Goal: Transaction & Acquisition: Download file/media

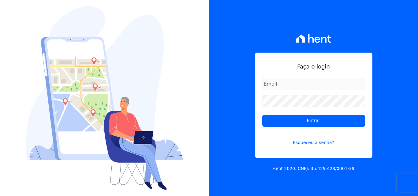
drag, startPoint x: 277, startPoint y: 86, endPoint x: 281, endPoint y: 87, distance: 4.0
click at [277, 86] on input "email" at bounding box center [314, 84] width 103 height 12
type input "[PERSON_NAME][EMAIL_ADDRESS][PERSON_NAME][DOMAIN_NAME]"
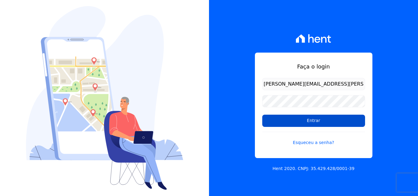
click at [273, 123] on input "Entrar" at bounding box center [314, 121] width 103 height 12
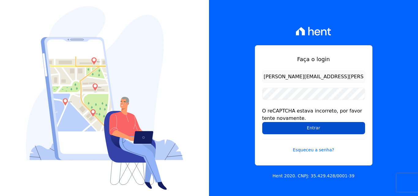
click at [291, 127] on input "Entrar" at bounding box center [314, 128] width 103 height 12
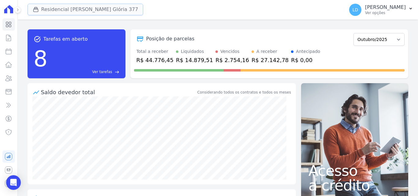
click at [74, 9] on button "Residencial [PERSON_NAME] Glória 377" at bounding box center [86, 10] width 116 height 12
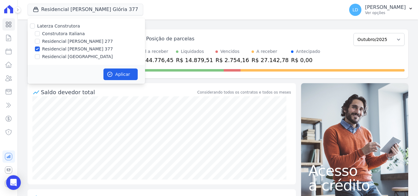
click at [67, 27] on label "Laterza Construtora" at bounding box center [58, 26] width 43 height 5
click at [35, 27] on input "Laterza Construtora" at bounding box center [32, 26] width 5 height 5
checkbox input "true"
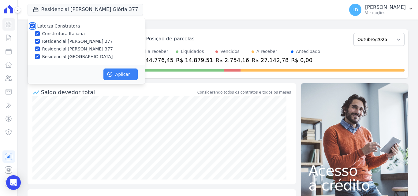
checkbox input "true"
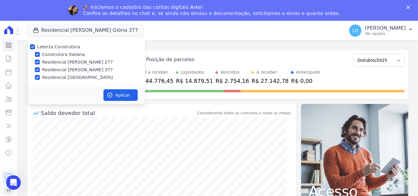
click at [116, 70] on div "Residencial Maria da Glória 377" at bounding box center [87, 70] width 118 height 6
click at [117, 91] on button "Aplicar" at bounding box center [121, 95] width 34 height 12
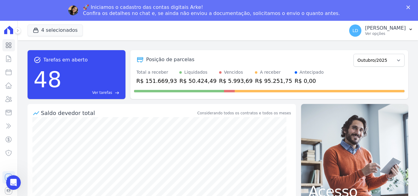
click at [409, 6] on icon "Fechar" at bounding box center [409, 8] width 4 height 4
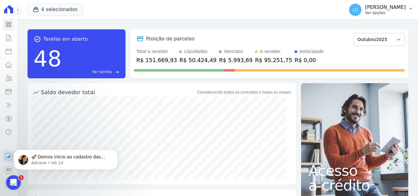
click at [394, 14] on p "Ver opções" at bounding box center [385, 12] width 41 height 5
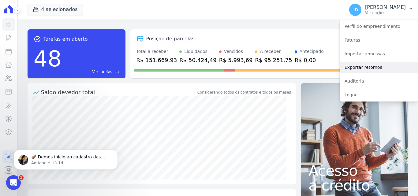
click at [370, 66] on link "Exportar retornos" at bounding box center [379, 67] width 78 height 11
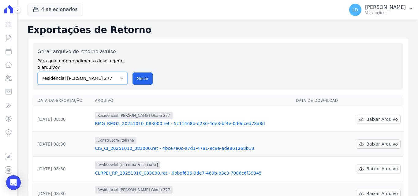
drag, startPoint x: 108, startPoint y: 79, endPoint x: 108, endPoint y: 84, distance: 4.9
click at [108, 79] on select "Construtora Italiana Residencial Maria da Glória 277 Residencial Maria da Glóri…" at bounding box center [83, 78] width 90 height 13
select select "29fc0423-bfd4-480a-835e-7e440cfe6eb8"
click at [38, 72] on select "Construtora Italiana Residencial Maria da Glória 277 Residencial Maria da Glóri…" at bounding box center [83, 78] width 90 height 13
click at [120, 84] on select "Construtora Italiana Residencial Maria da Glória 277 Residencial Maria da Glóri…" at bounding box center [83, 78] width 90 height 13
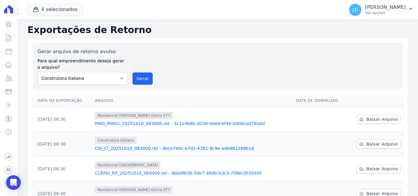
click at [127, 81] on div "Gerar arquivo de retorno avulso Para qual empreendimento deseja gerar o arquivo…" at bounding box center [218, 66] width 361 height 37
click at [140, 81] on button "Gerar" at bounding box center [143, 79] width 20 height 12
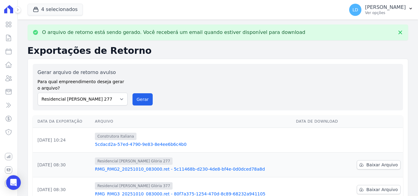
click at [62, 80] on label "Para qual empreendimento deseja gerar o arquivo?" at bounding box center [83, 83] width 90 height 15
click at [67, 104] on select "Construtora Italiana Residencial Maria da Glória 277 Residencial Maria da Glóri…" at bounding box center [83, 99] width 90 height 13
click at [38, 93] on select "Construtora Italiana Residencial Maria da Glória 277 Residencial Maria da Glóri…" at bounding box center [83, 99] width 90 height 13
click at [146, 95] on button "Gerar" at bounding box center [143, 99] width 20 height 12
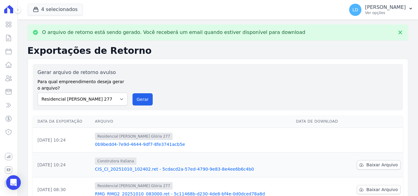
scroll to position [31, 0]
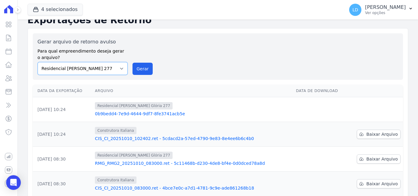
drag, startPoint x: 93, startPoint y: 67, endPoint x: 95, endPoint y: 72, distance: 5.6
click at [93, 67] on select "Construtora Italiana Residencial Maria da Glória 277 Residencial Maria da Glóri…" at bounding box center [83, 68] width 90 height 13
select select "0cd9190e-dfd9-46e5-afc8-7298ef4c0c2b"
click at [38, 62] on select "Construtora Italiana Residencial Maria da Glória 277 Residencial Maria da Glóri…" at bounding box center [83, 68] width 90 height 13
drag, startPoint x: 140, startPoint y: 66, endPoint x: 237, endPoint y: 56, distance: 97.6
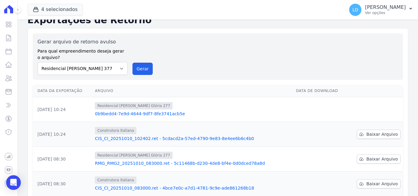
click at [140, 66] on button "Gerar" at bounding box center [143, 69] width 20 height 12
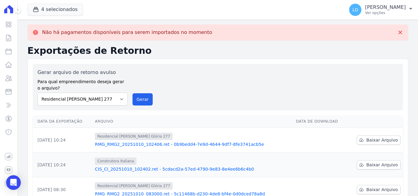
click at [100, 71] on label "Gerar arquivo de retorno avulso" at bounding box center [83, 72] width 90 height 7
drag, startPoint x: 102, startPoint y: 99, endPoint x: 103, endPoint y: 105, distance: 5.9
click at [102, 100] on select "Construtora Italiana Residencial Maria da Glória 277 Residencial Maria da Glóri…" at bounding box center [83, 99] width 90 height 13
select select "6440c0a1-232b-4aa1-adfe-88cb95fffe46"
click at [38, 93] on select "Construtora Italiana Residencial Maria da Glória 277 Residencial Maria da Glóri…" at bounding box center [83, 99] width 90 height 13
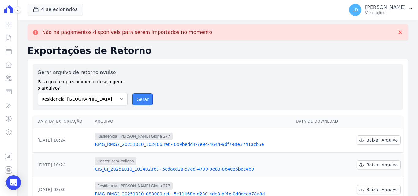
click at [146, 99] on button "Gerar" at bounding box center [143, 99] width 20 height 12
click at [362, 14] on span "LD" at bounding box center [356, 10] width 12 height 12
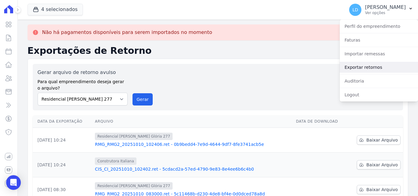
click at [356, 65] on link "Exportar retornos" at bounding box center [379, 67] width 78 height 11
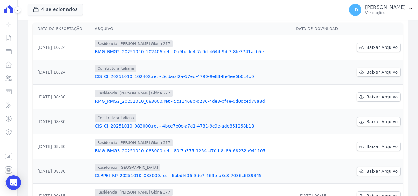
scroll to position [61, 0]
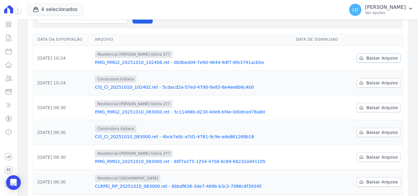
click at [361, 62] on link "Baixar Arquivo" at bounding box center [379, 58] width 44 height 9
click at [373, 81] on span "Baixar Arquivo" at bounding box center [383, 83] width 32 height 6
click at [374, 112] on link "Baixar Arquivo" at bounding box center [379, 107] width 44 height 9
click at [362, 133] on icon at bounding box center [361, 132] width 5 height 5
click at [369, 175] on td "Baixar Arquivo" at bounding box center [376, 182] width 56 height 25
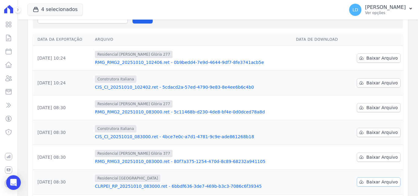
click at [368, 182] on span "Baixar Arquivo" at bounding box center [383, 182] width 32 height 6
click at [379, 7] on p "Lígia Dias Silva" at bounding box center [385, 7] width 41 height 6
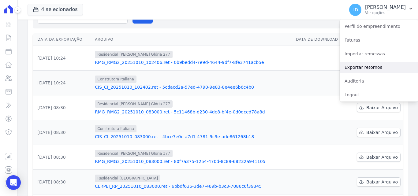
click at [359, 68] on link "Exportar retornos" at bounding box center [379, 67] width 78 height 11
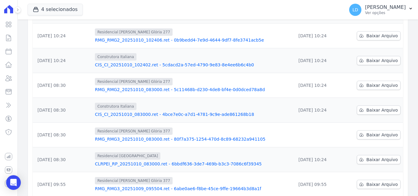
scroll to position [92, 0]
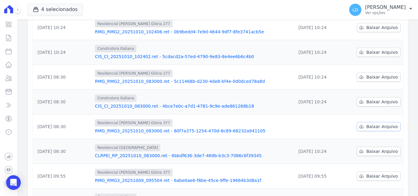
click at [382, 127] on span "Baixar Arquivo" at bounding box center [383, 127] width 32 height 6
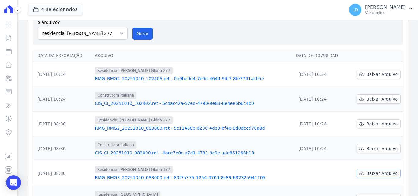
scroll to position [0, 0]
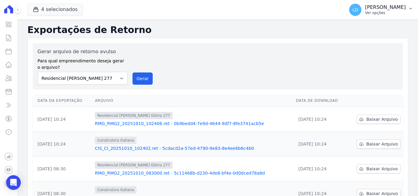
click at [388, 13] on p "Ver opções" at bounding box center [385, 12] width 41 height 5
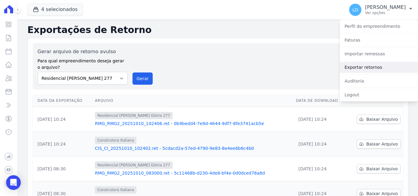
click at [362, 67] on link "Exportar retornos" at bounding box center [379, 67] width 78 height 11
